Goal: Task Accomplishment & Management: Manage account settings

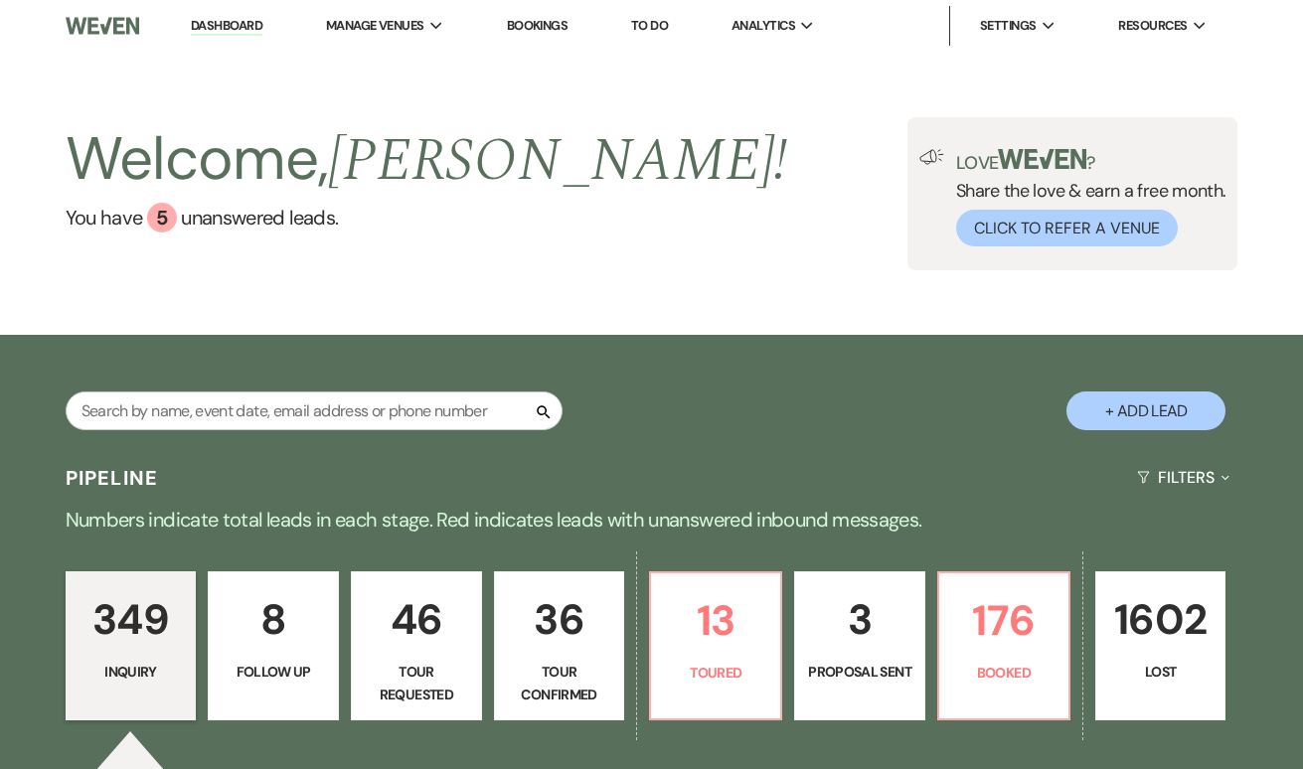
click at [374, 56] on div "Welcome, [PERSON_NAME] ! You have 5 unanswered lead s . Love ? Share the love &…" at bounding box center [651, 193] width 1303 height 283
click at [399, 19] on span "Manage Venues" at bounding box center [375, 26] width 98 height 20
click at [399, 72] on li "The Oakley on the Lake" at bounding box center [426, 66] width 179 height 20
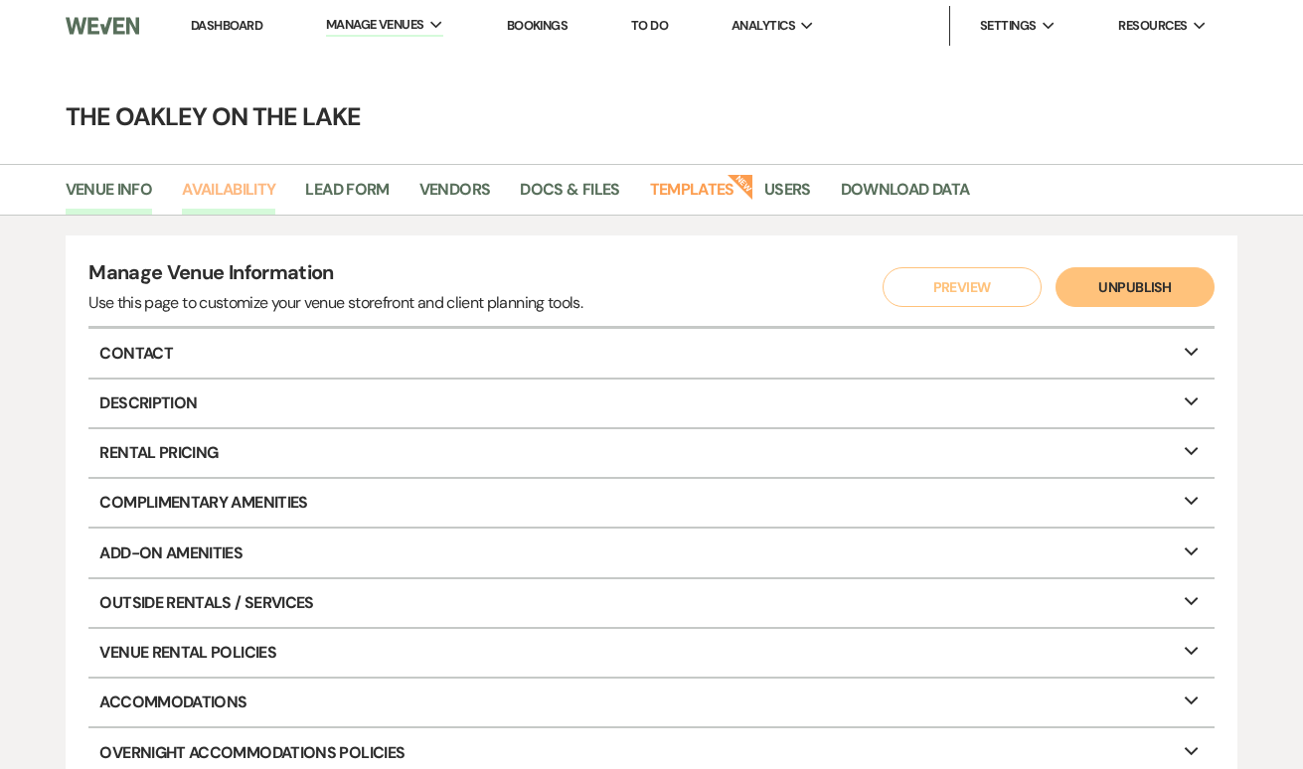
click at [240, 202] on link "Availability" at bounding box center [228, 196] width 93 height 38
select select "2"
select select "2026"
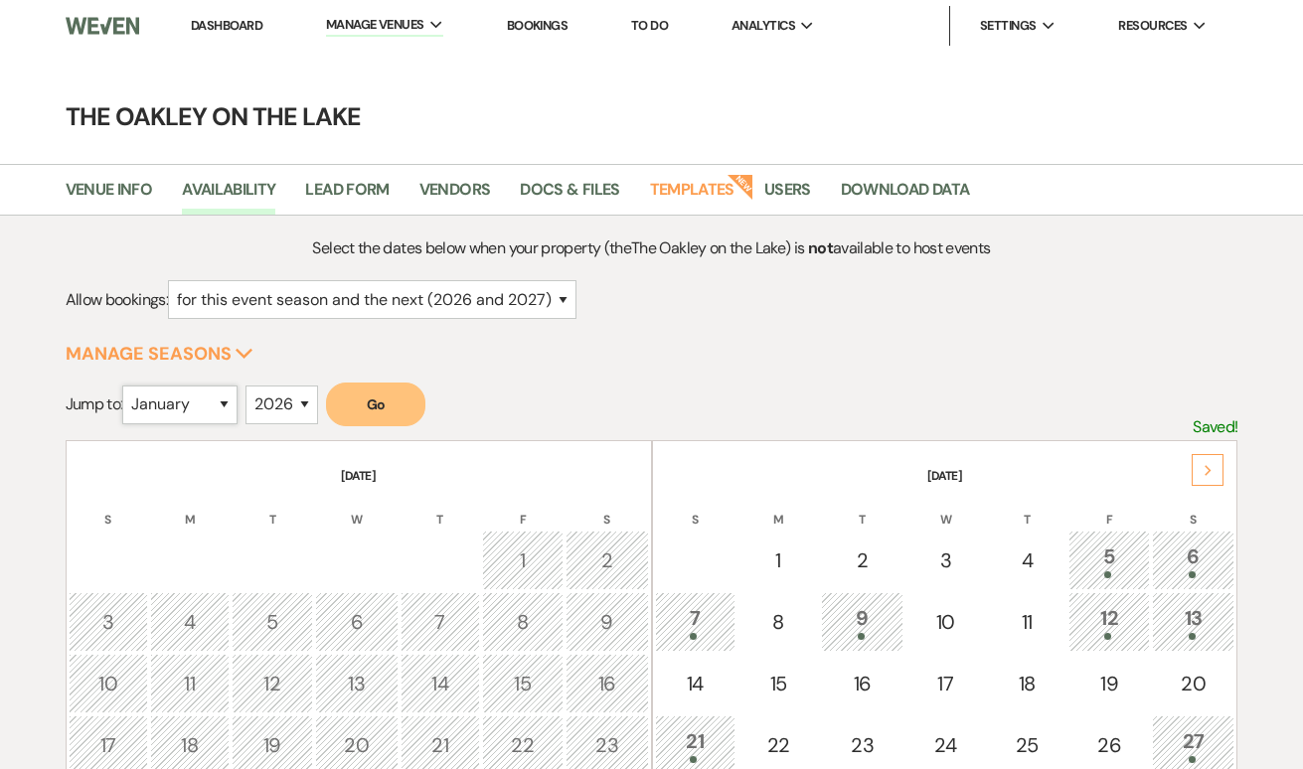
select select "7"
click at [388, 404] on button "Go" at bounding box center [375, 405] width 99 height 44
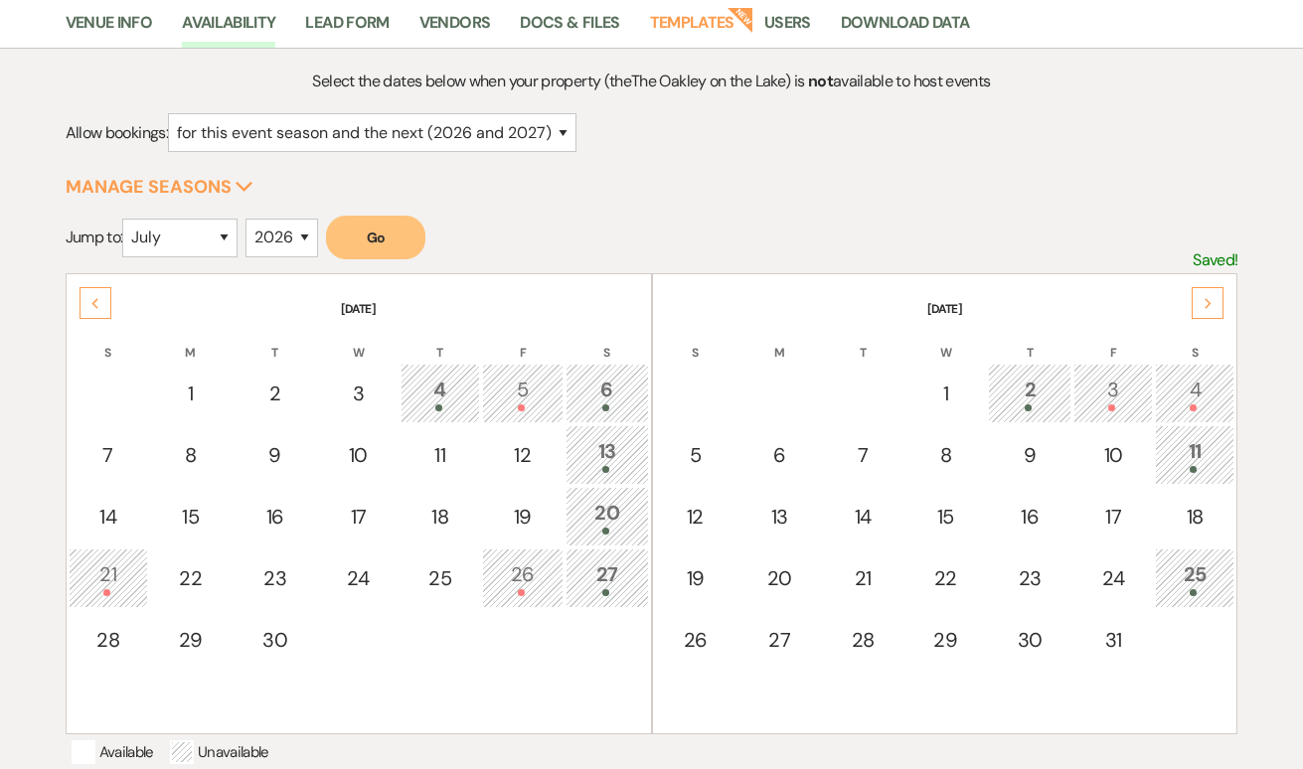
scroll to position [168, 0]
